Goal: Complete application form

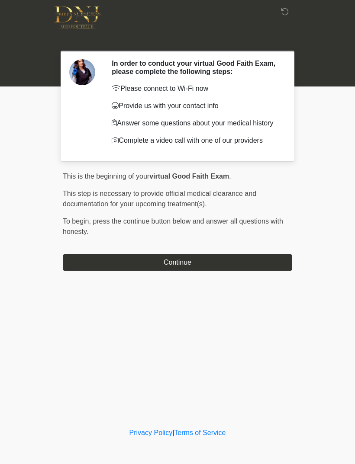
click at [258, 264] on button "Continue" at bounding box center [177, 262] width 229 height 16
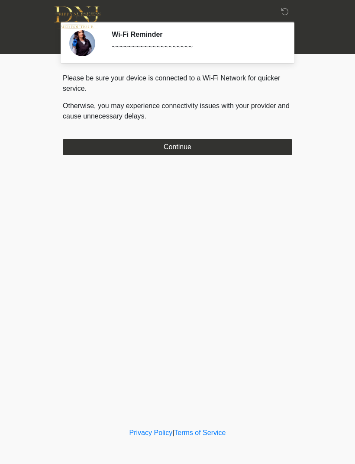
click at [253, 155] on button "Continue" at bounding box center [177, 147] width 229 height 16
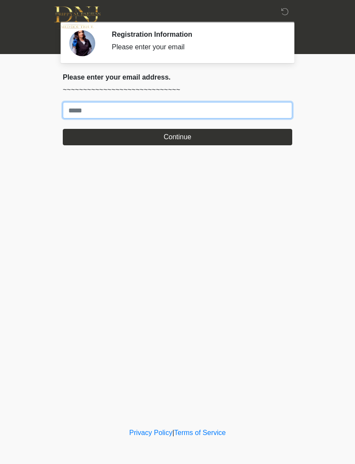
click at [239, 114] on input "Where should we email your treatment plan?" at bounding box center [177, 110] width 229 height 16
type input "**********"
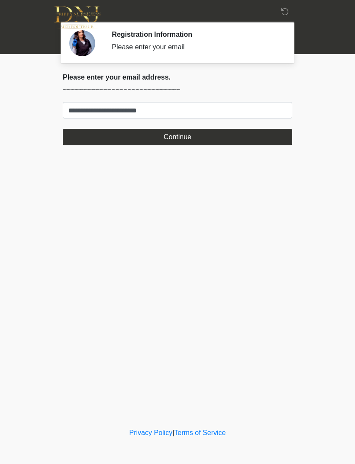
click at [238, 142] on button "Continue" at bounding box center [177, 137] width 229 height 16
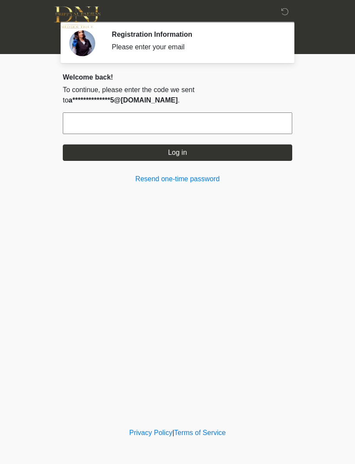
click at [179, 120] on input "text" at bounding box center [177, 123] width 229 height 22
type input "******"
click at [253, 154] on button "Log in" at bounding box center [177, 152] width 229 height 16
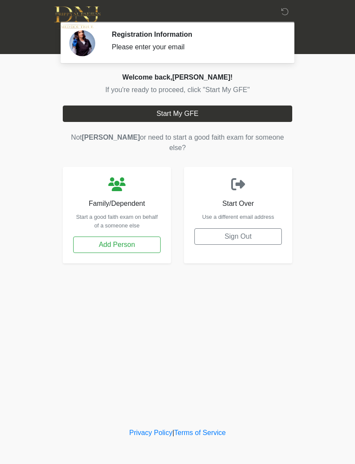
click at [250, 110] on button "Start My GFE" at bounding box center [177, 114] width 229 height 16
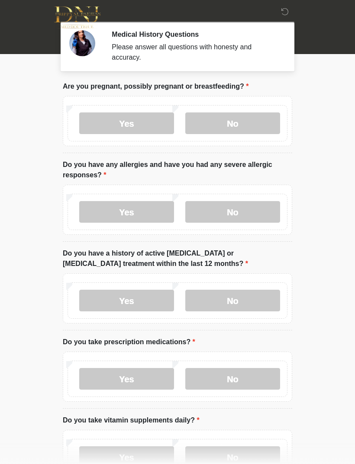
click at [269, 122] on label "No" at bounding box center [232, 123] width 95 height 22
click at [264, 215] on label "No" at bounding box center [232, 212] width 95 height 22
click at [259, 304] on label "No" at bounding box center [232, 301] width 95 height 22
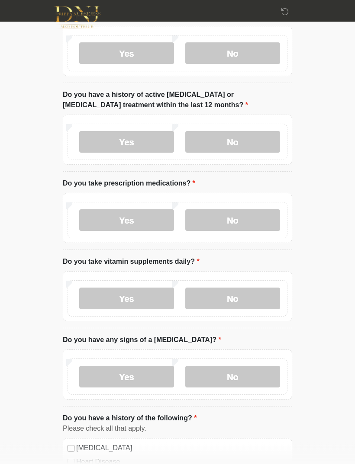
scroll to position [163, 0]
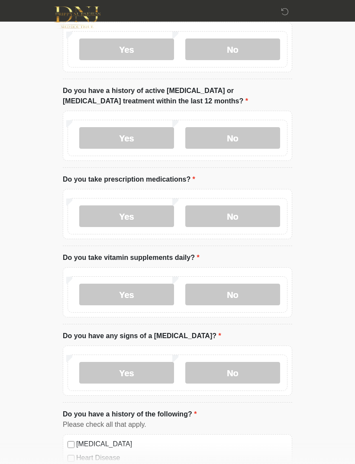
click at [255, 215] on label "No" at bounding box center [232, 216] width 95 height 22
click at [259, 297] on label "No" at bounding box center [232, 295] width 95 height 22
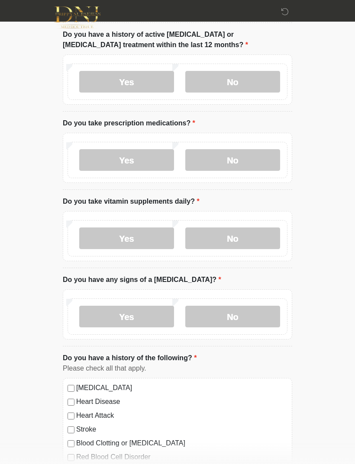
click at [258, 317] on label "No" at bounding box center [232, 317] width 95 height 22
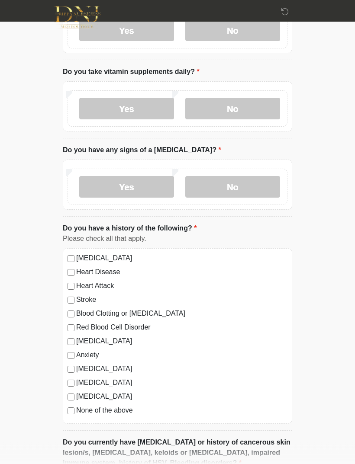
scroll to position [349, 0]
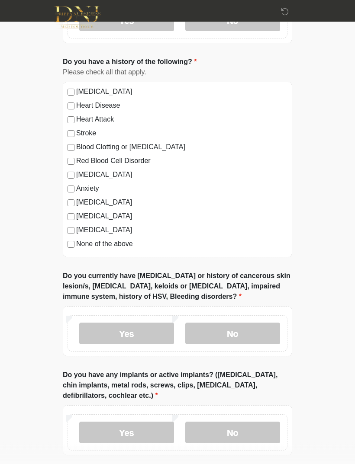
click at [236, 332] on label "No" at bounding box center [232, 334] width 95 height 22
click at [243, 428] on label "No" at bounding box center [232, 433] width 95 height 22
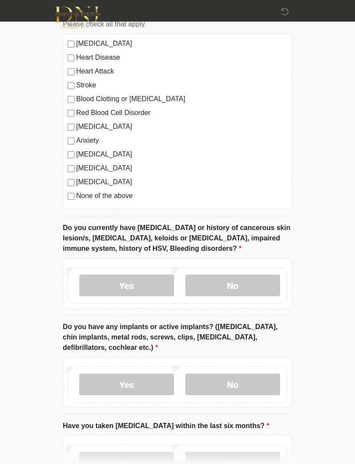
scroll to position [632, 0]
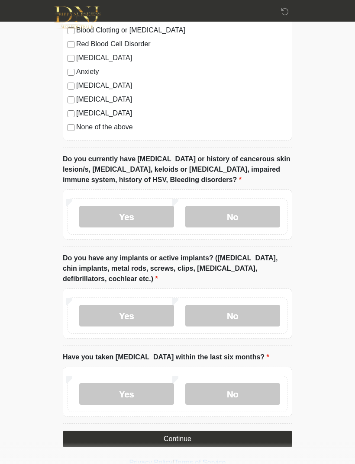
click at [248, 398] on label "No" at bounding box center [232, 394] width 95 height 22
click at [241, 440] on button "Continue" at bounding box center [177, 439] width 229 height 16
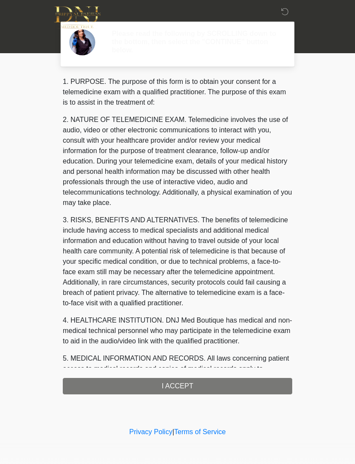
scroll to position [0, 0]
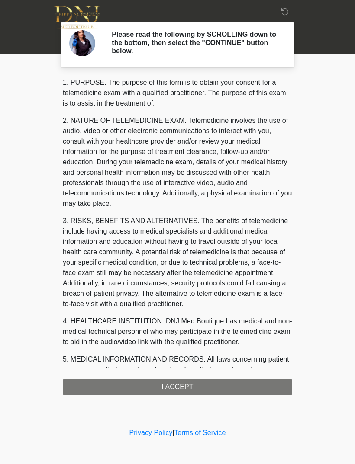
click at [224, 387] on div "1. PURPOSE. The purpose of this form is to obtain your consent for a telemedici…" at bounding box center [177, 236] width 229 height 318
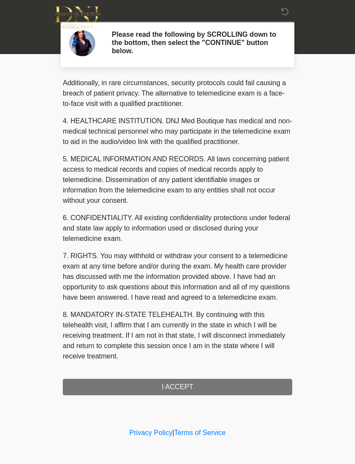
click at [227, 386] on div "1. PURPOSE. The purpose of this form is to obtain your consent for a telemedici…" at bounding box center [177, 236] width 229 height 318
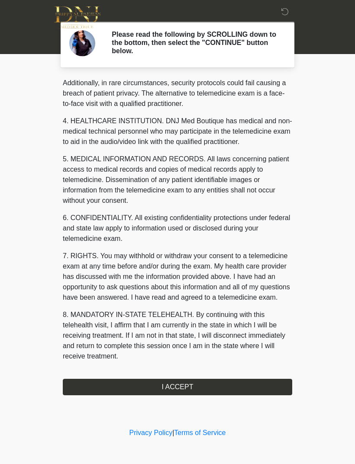
click at [200, 389] on button "I ACCEPT" at bounding box center [177, 387] width 229 height 16
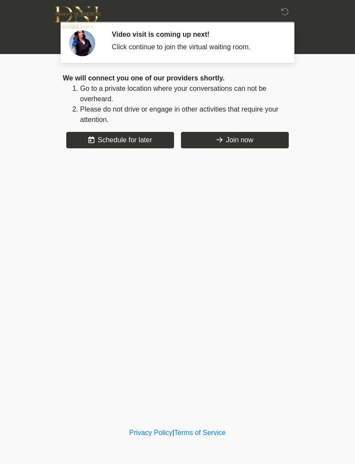
click at [256, 138] on button "Join now" at bounding box center [235, 140] width 108 height 16
